Goal: Ask a question

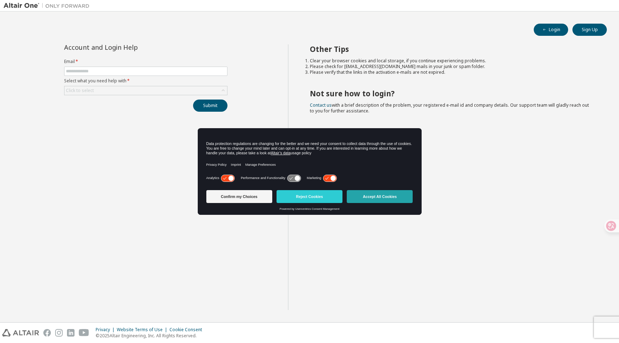
click at [375, 201] on button "Accept All Cookies" at bounding box center [380, 196] width 66 height 13
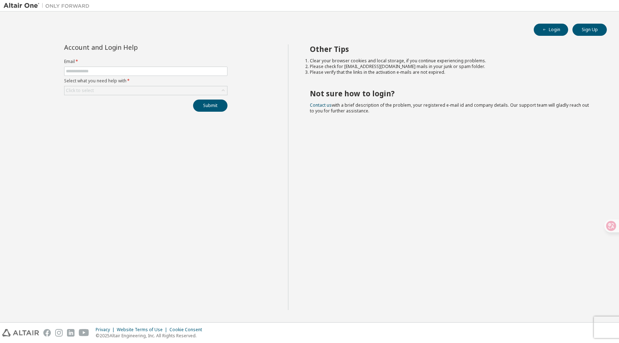
click at [155, 76] on form "Email * Select what you need help with * Click to select" at bounding box center [145, 77] width 163 height 37
click at [160, 72] on input "text" at bounding box center [146, 71] width 160 height 6
type input "**********"
click at [180, 92] on div "Click to select" at bounding box center [146, 90] width 163 height 9
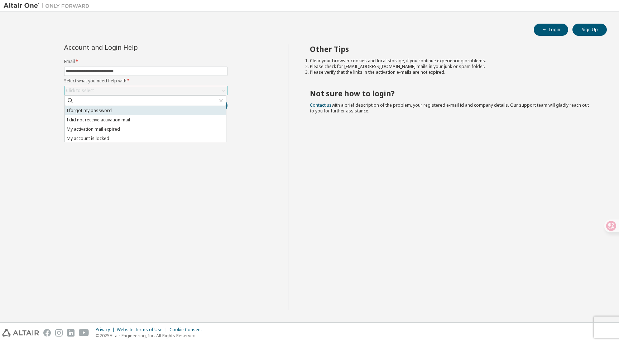
click at [176, 111] on li "I forgot my password" at bounding box center [145, 110] width 161 height 9
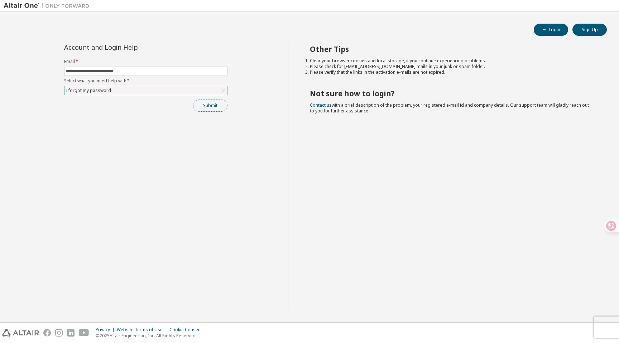
click at [215, 105] on button "Submit" at bounding box center [210, 106] width 34 height 12
click at [215, 111] on button "Submit" at bounding box center [210, 106] width 34 height 12
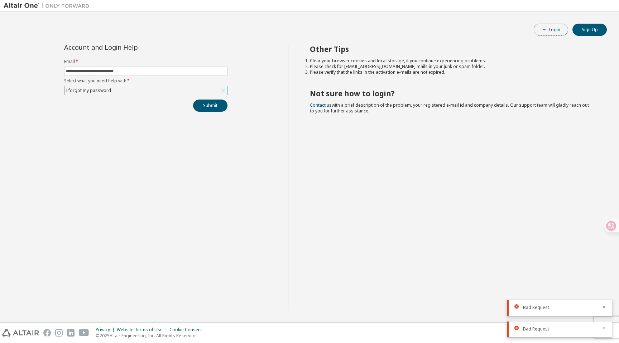
click at [550, 33] on button "Login" at bounding box center [551, 30] width 34 height 12
